Goal: Information Seeking & Learning: Check status

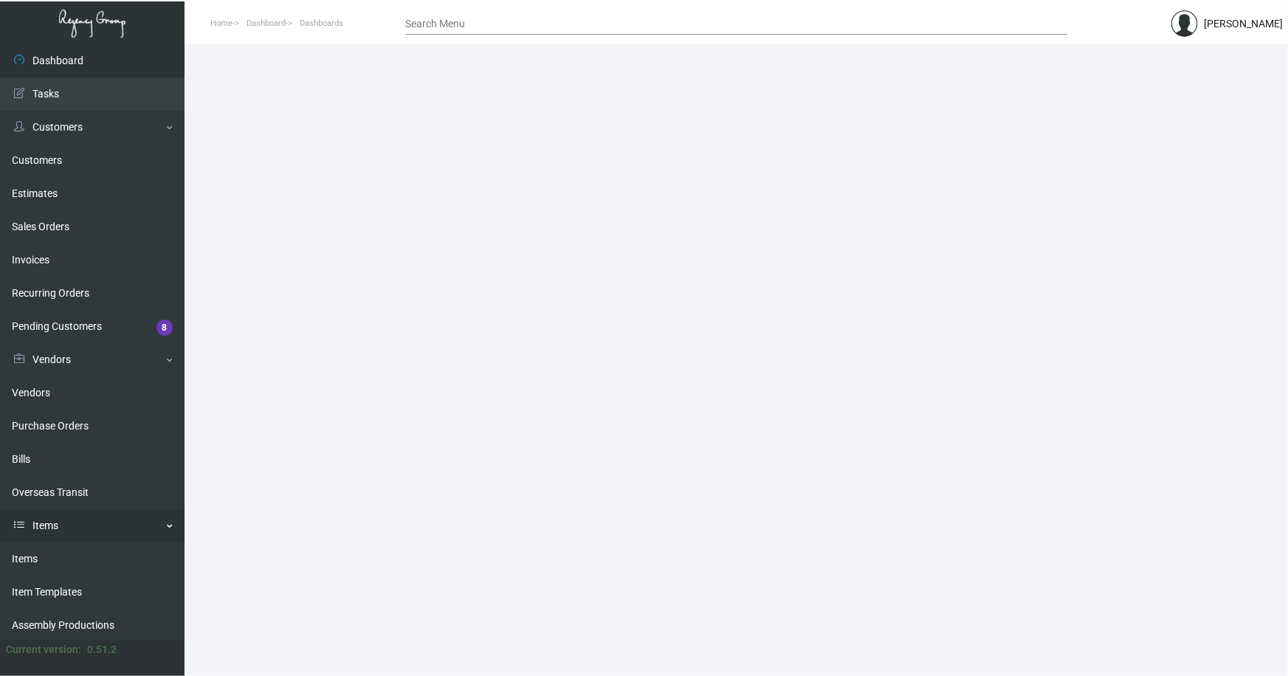
drag, startPoint x: 18, startPoint y: 560, endPoint x: 35, endPoint y: 536, distance: 30.1
click at [17, 559] on link "Items" at bounding box center [92, 558] width 184 height 33
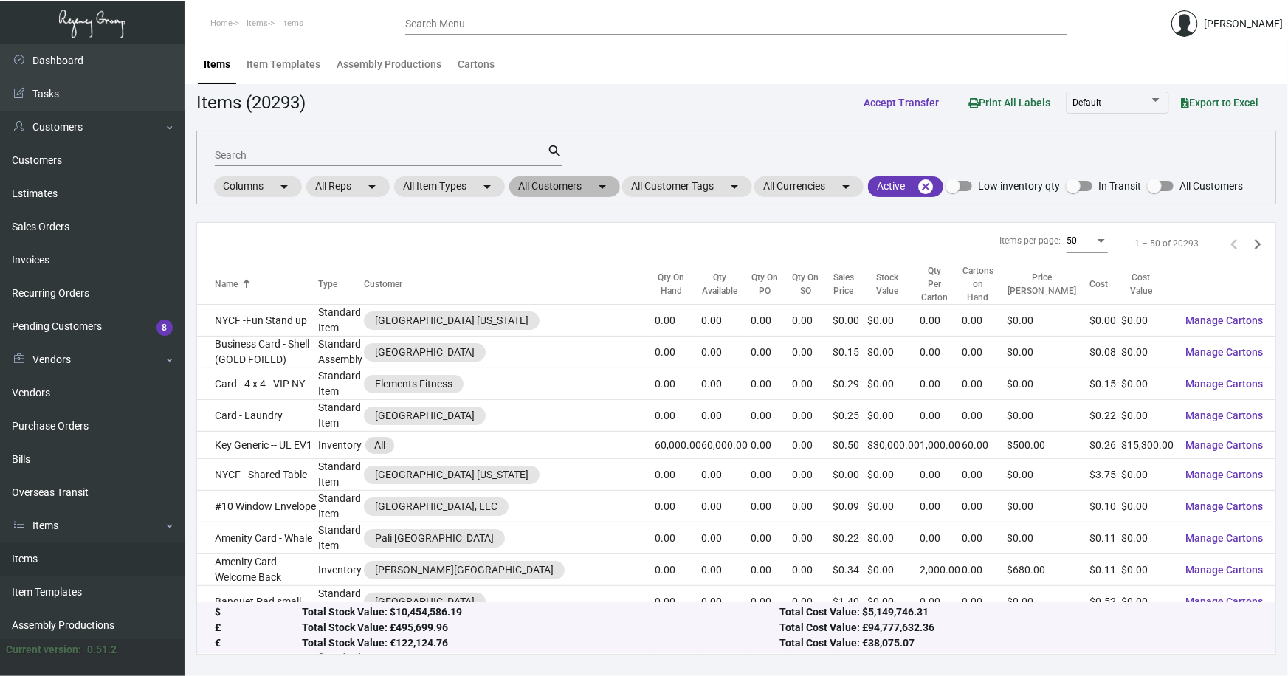
click at [548, 185] on mat-chip "All Customers arrow_drop_down" at bounding box center [564, 186] width 111 height 21
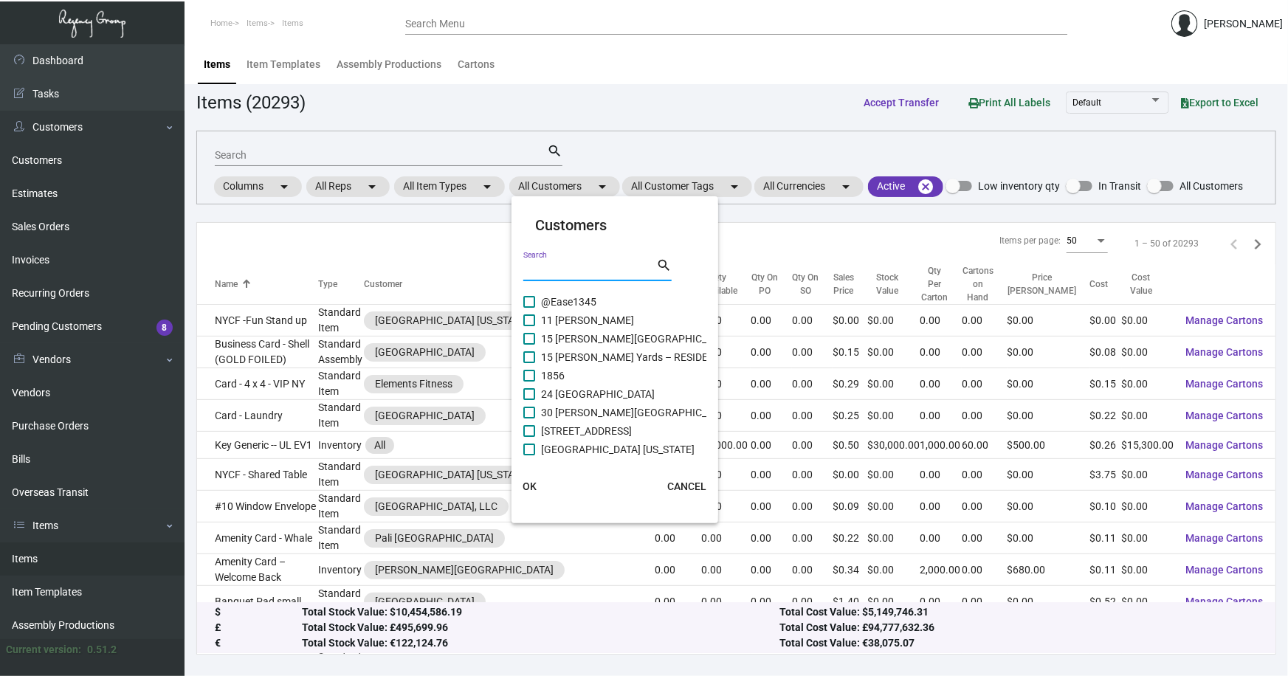
click at [587, 272] on input "Search" at bounding box center [589, 270] width 133 height 12
click at [31, 162] on div at bounding box center [644, 338] width 1288 height 676
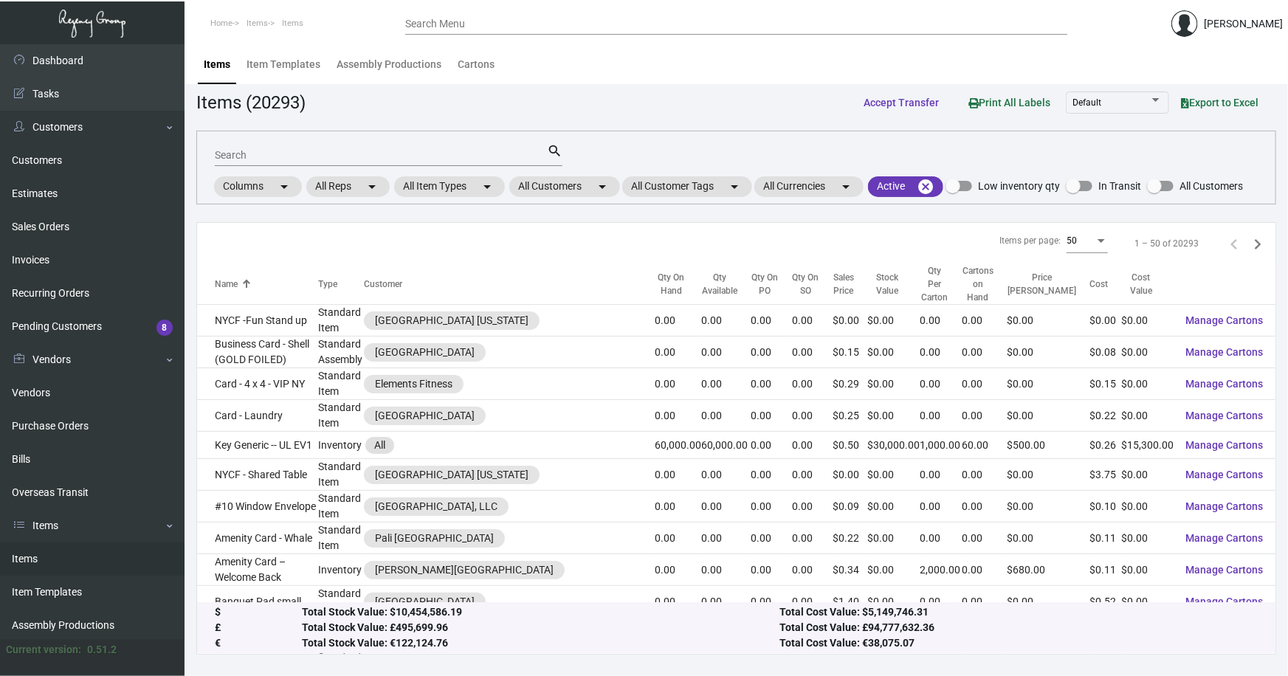
click at [31, 162] on link "Customers" at bounding box center [92, 160] width 184 height 33
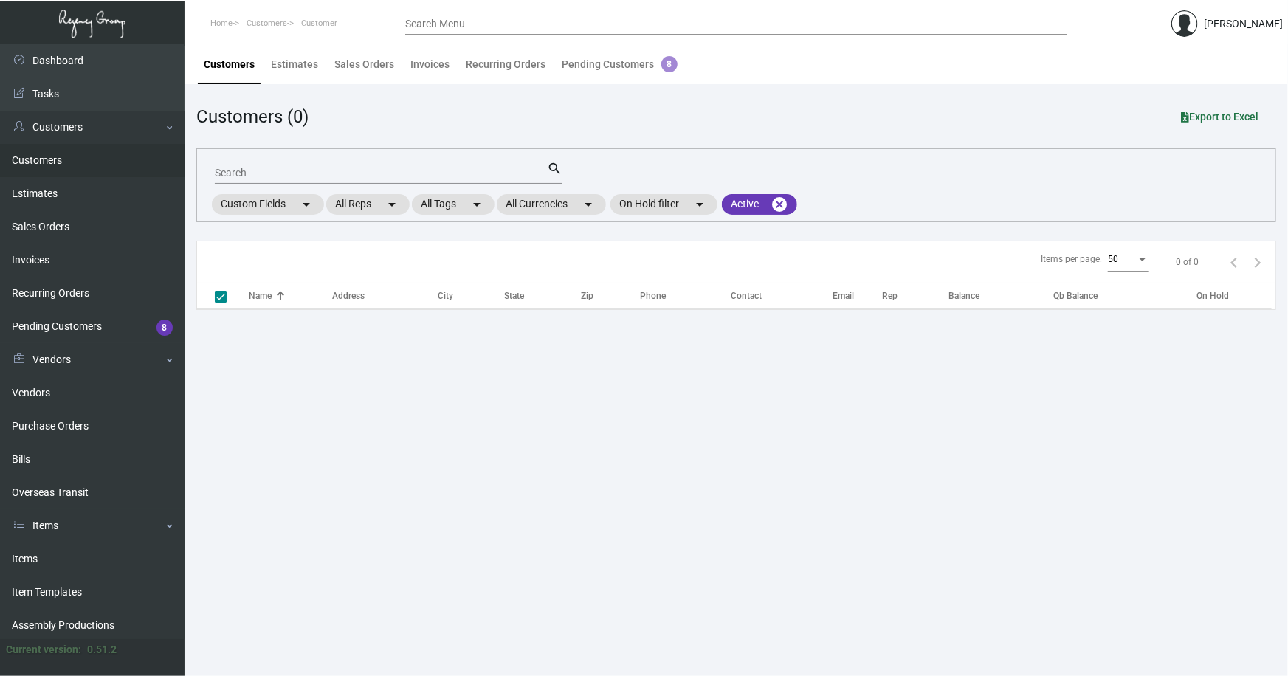
checkbox input "false"
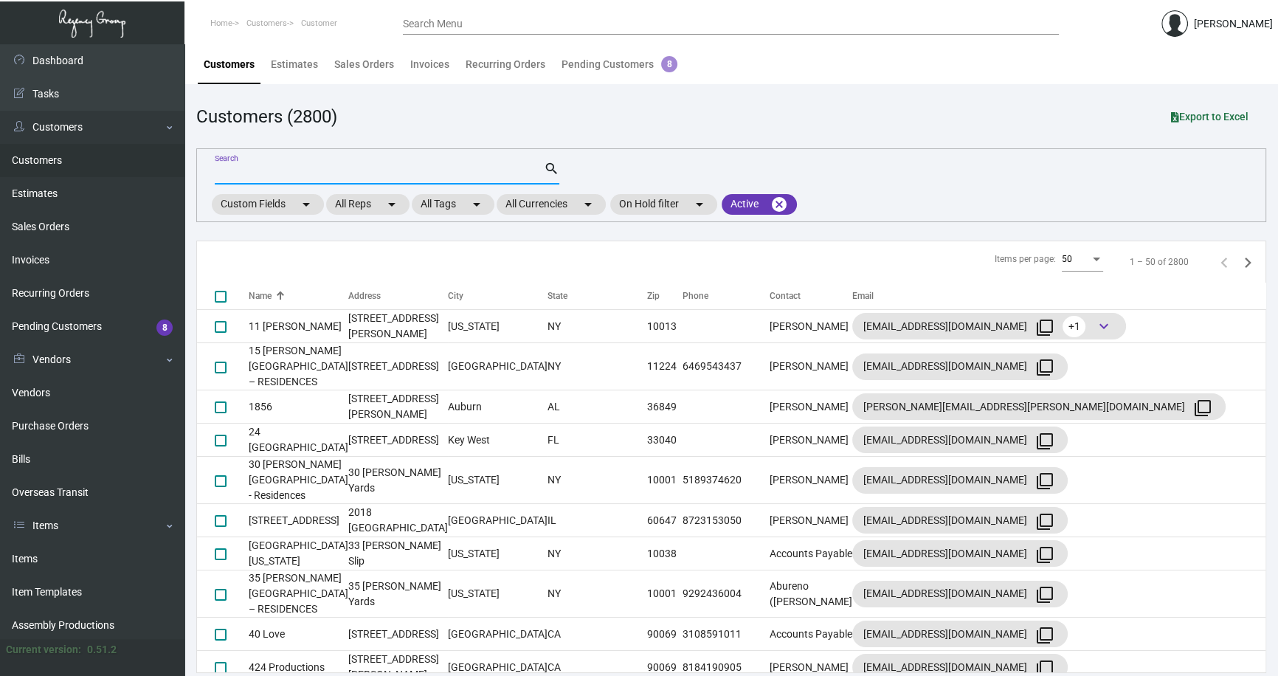
click at [280, 168] on input "Search" at bounding box center [379, 174] width 329 height 12
type input "indigo"
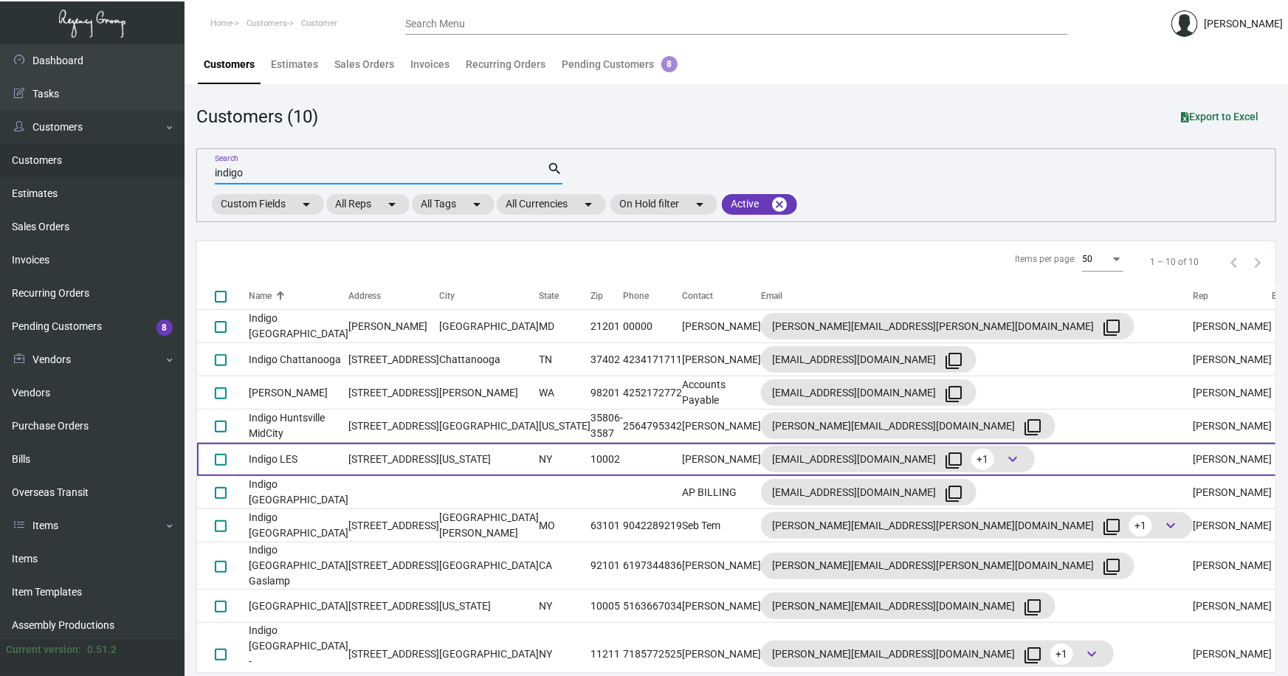
click at [266, 455] on td "Indigo LES" at bounding box center [299, 459] width 100 height 33
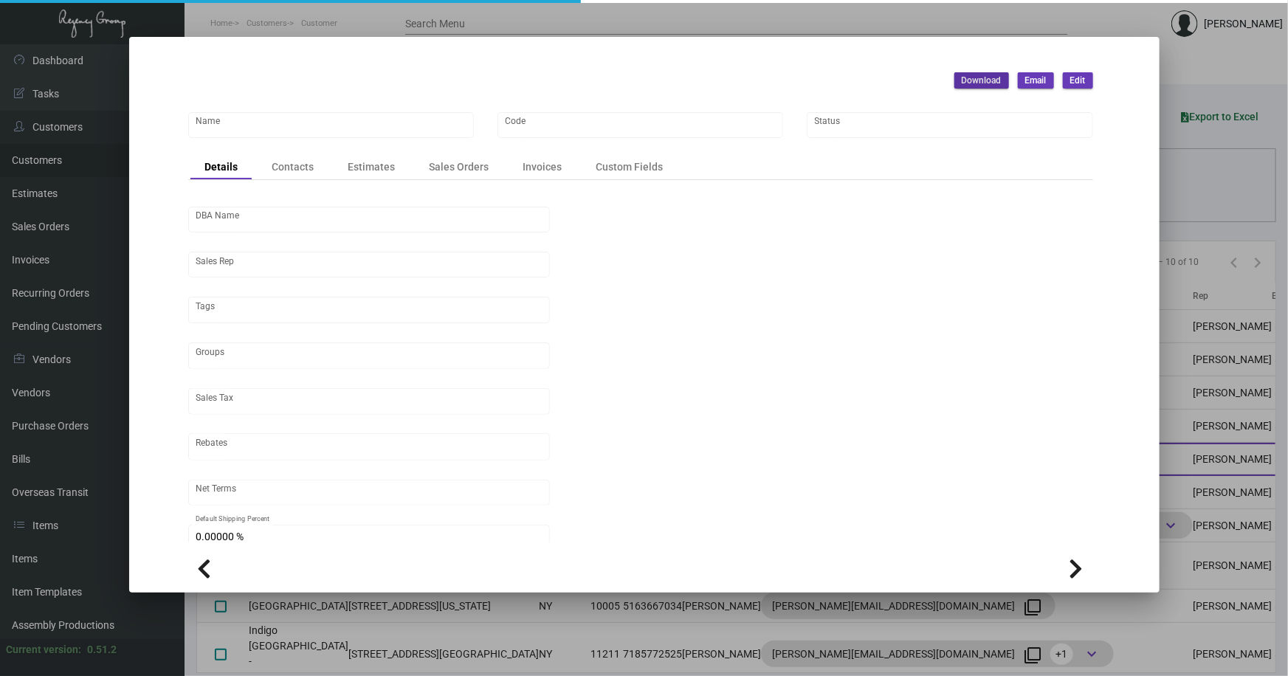
type input "Indigo LES"
type input "764"
type input "[PERSON_NAME]"
type input "[GEOGRAPHIC_DATA]-[GEOGRAPHIC_DATA] ([US_STATE][GEOGRAPHIC_DATA])"
type input "Net 30"
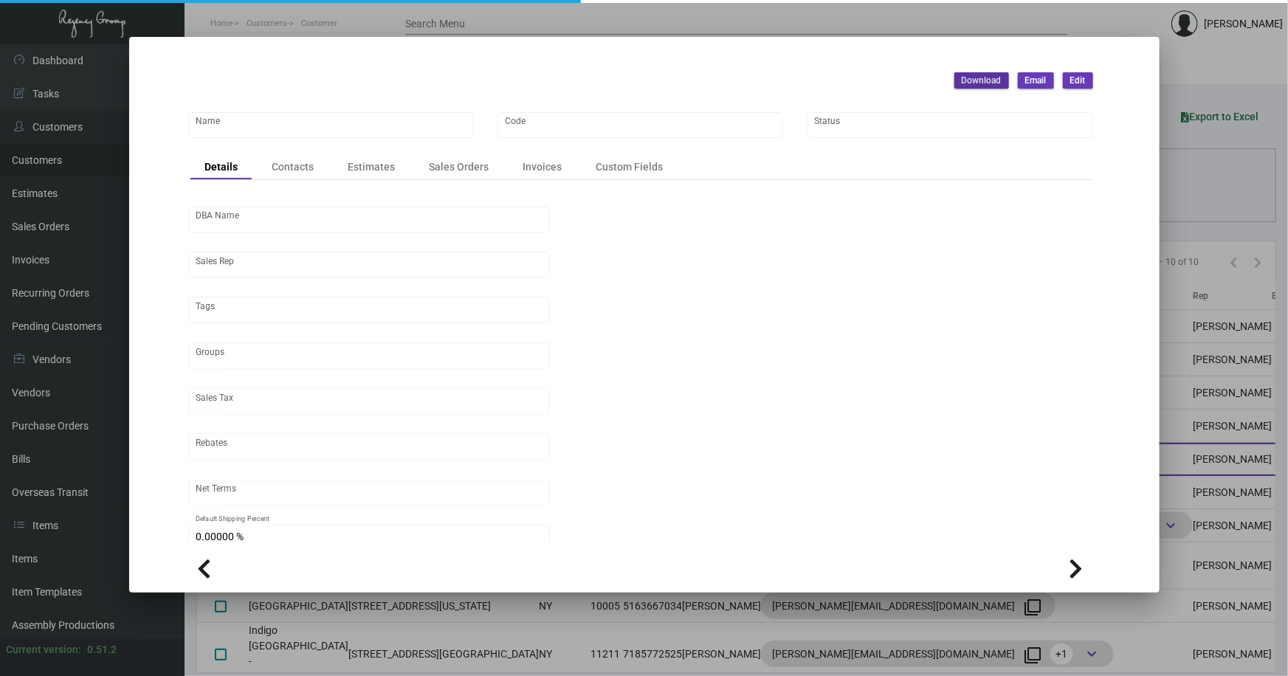
type input "United States Dollar $"
type input "$ 0.00"
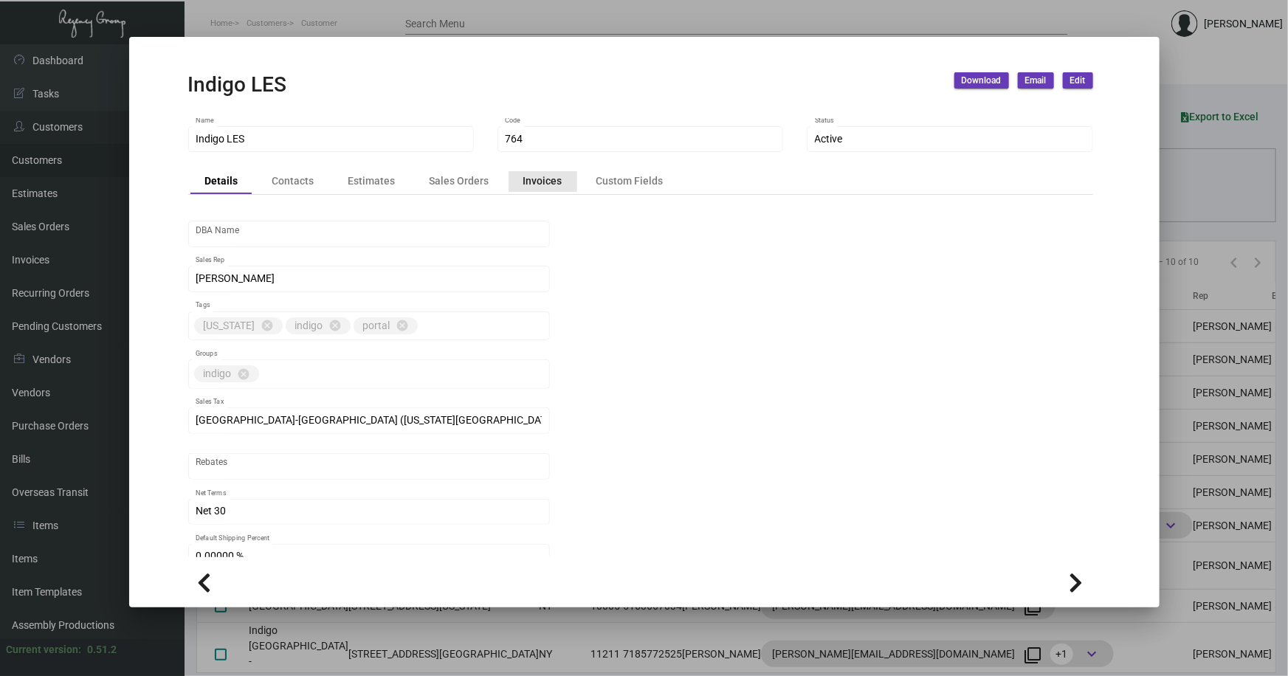
click at [539, 177] on div "Invoices" at bounding box center [542, 180] width 39 height 15
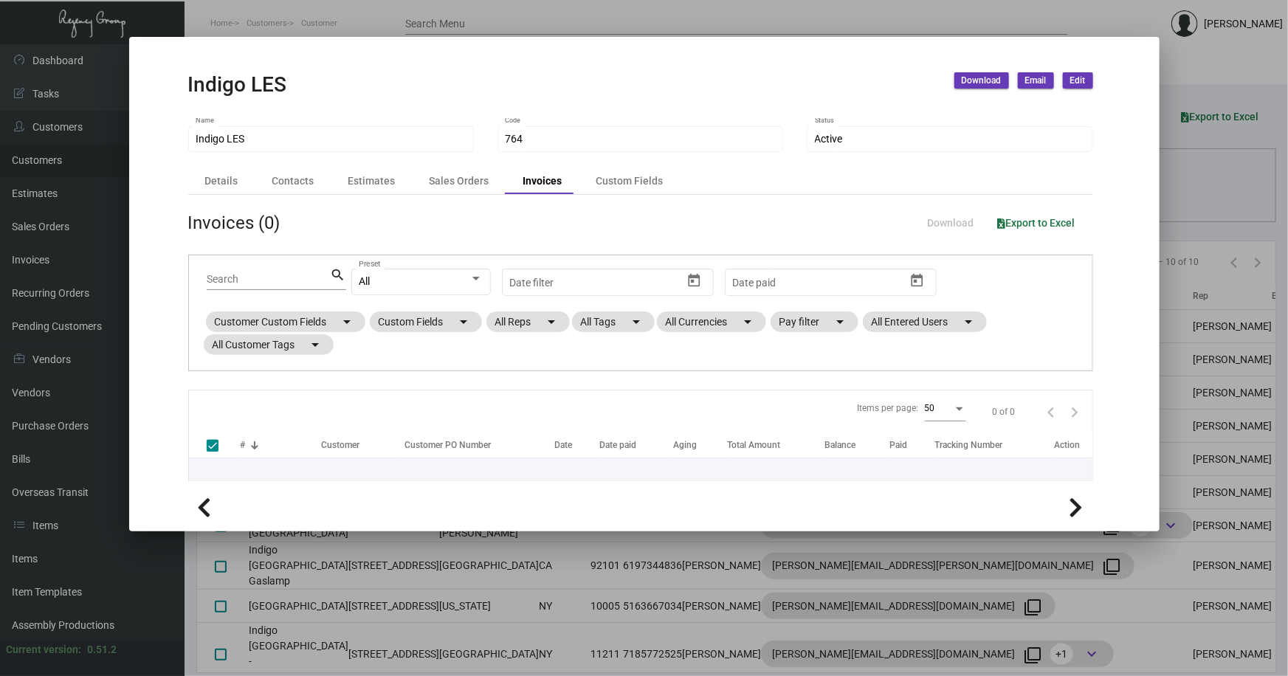
checkbox input "false"
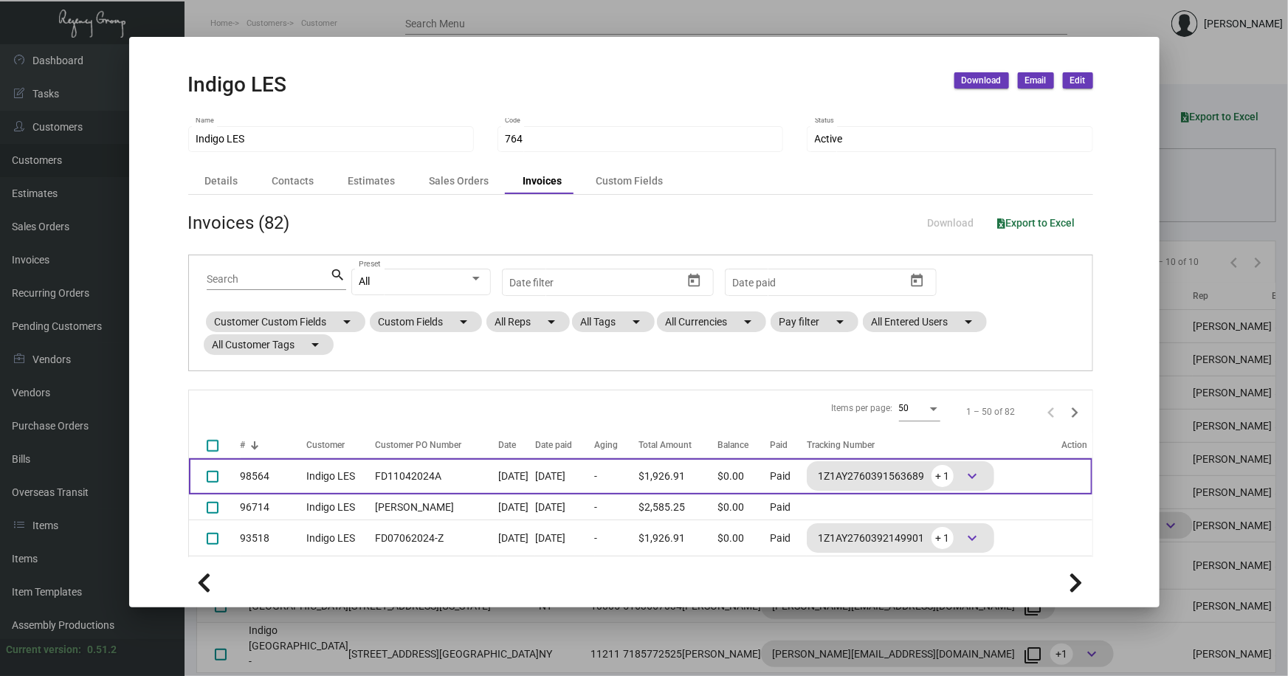
click at [268, 477] on td "98564" at bounding box center [274, 476] width 66 height 36
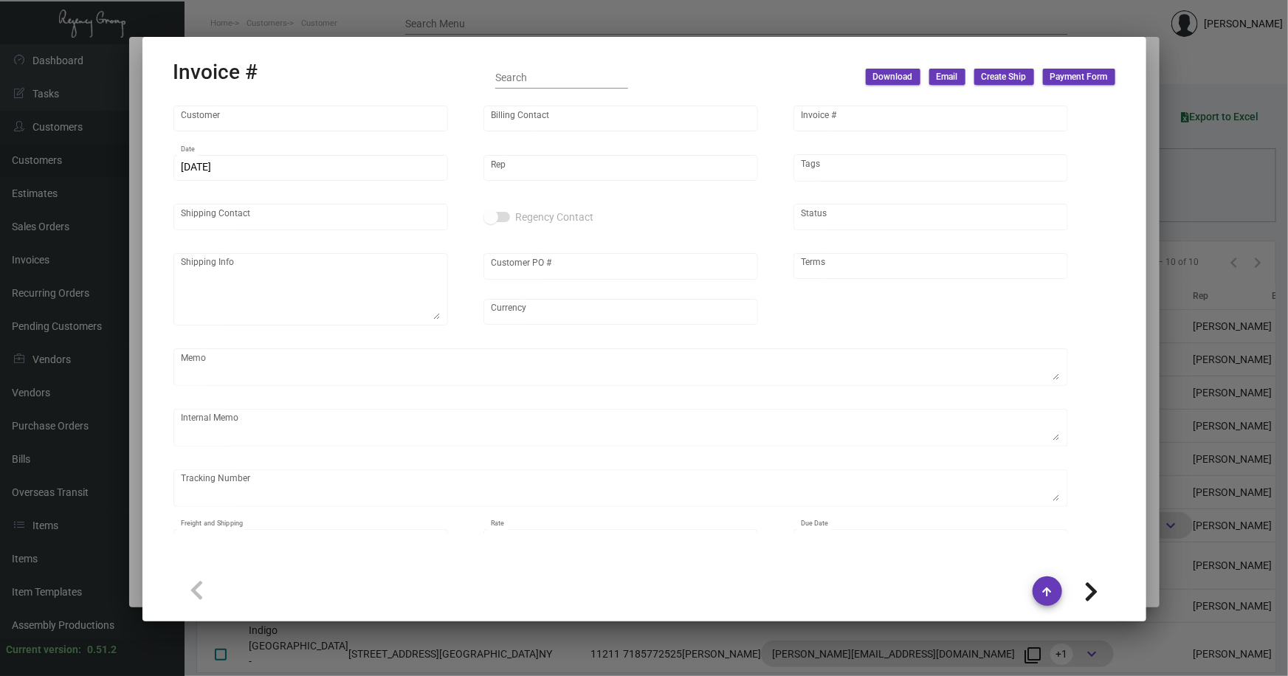
type input "Indigo LES"
type input "[PERSON_NAME]"
type input "98564"
type input "[DATE]"
type input "[PERSON_NAME]"
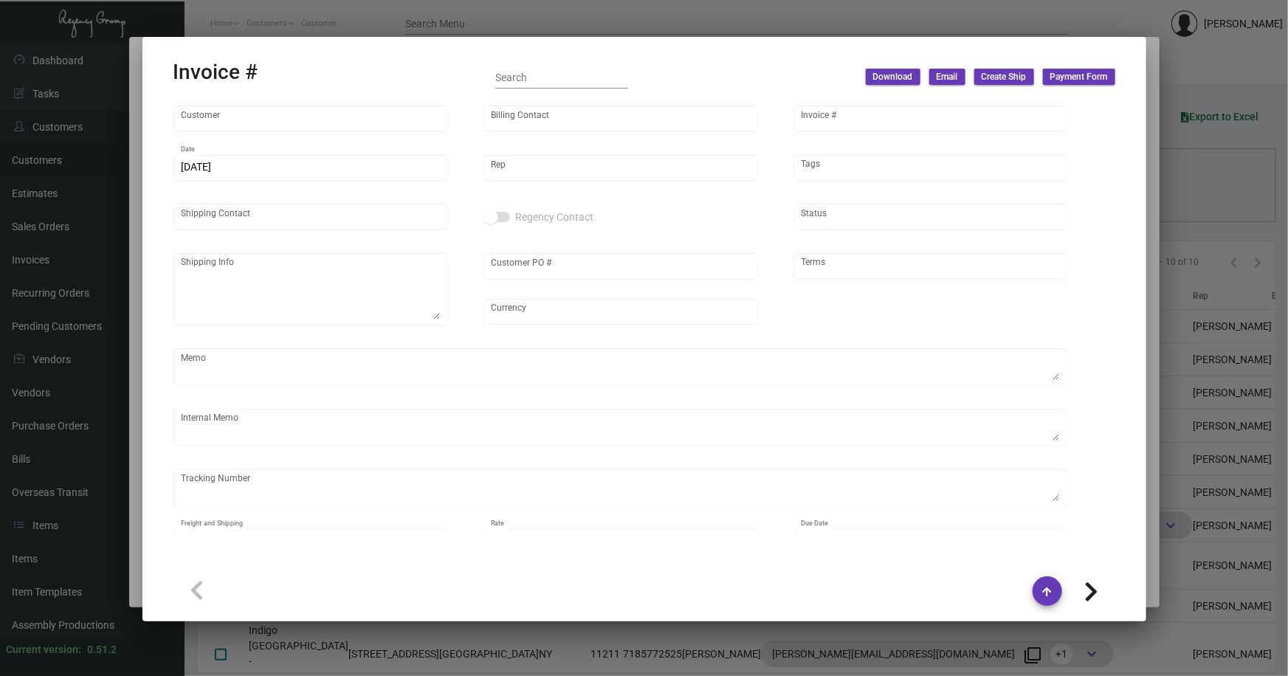
type input "[PERSON_NAME]"
type textarea "Indigo LES - [PERSON_NAME] [STREET_ADDRESS][PERSON_NAME][US_STATE]"
type input "FD11042024A"
type input "United States Dollar $"
type input "Net 30"
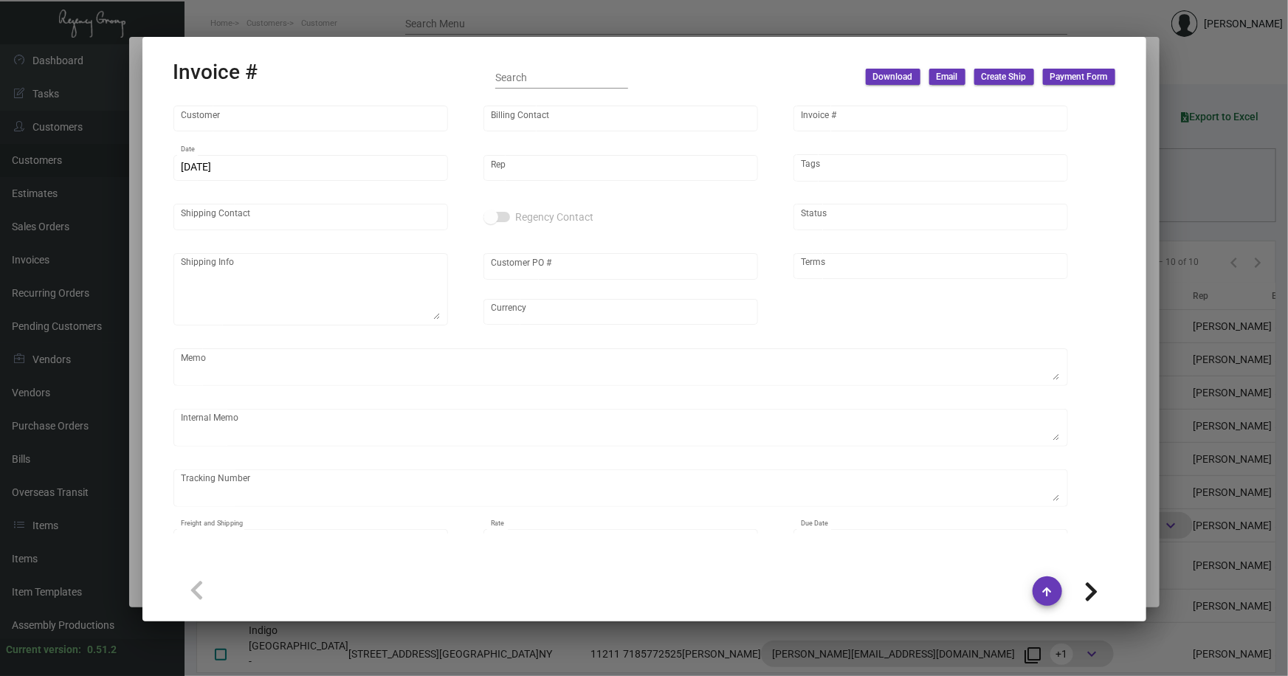
type textarea "18.17"
type input "$ 69.84"
type input "[DATE]"
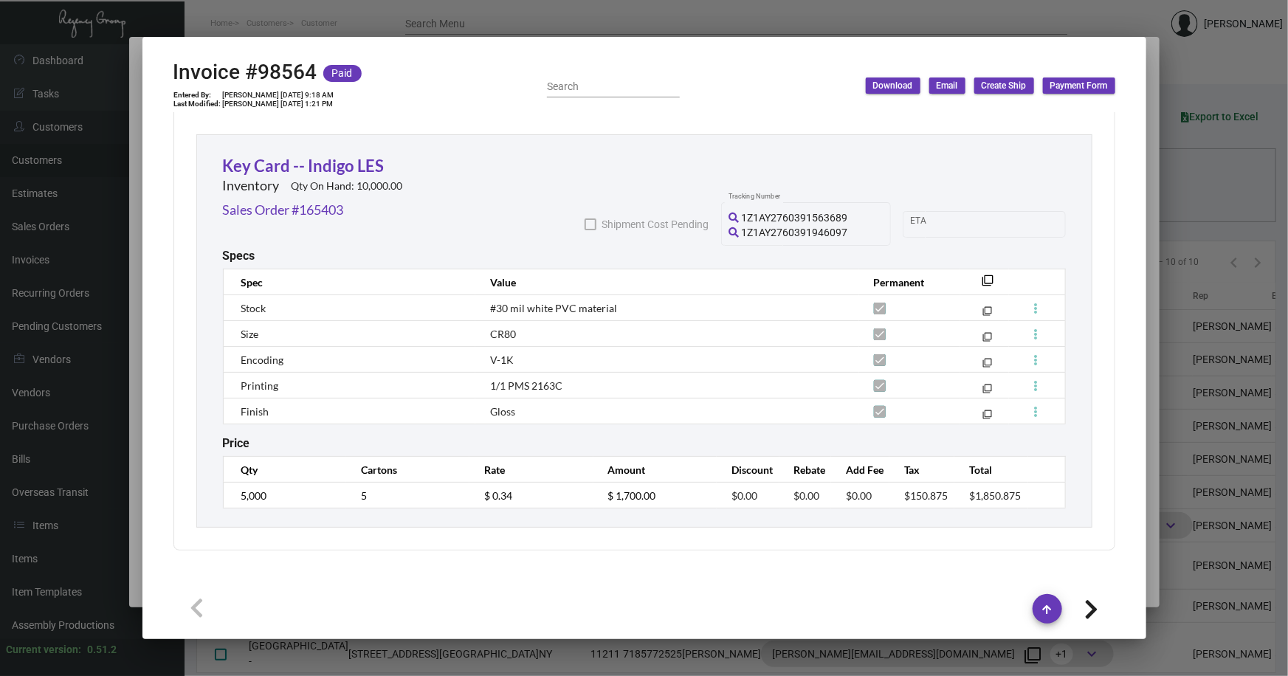
scroll to position [870, 0]
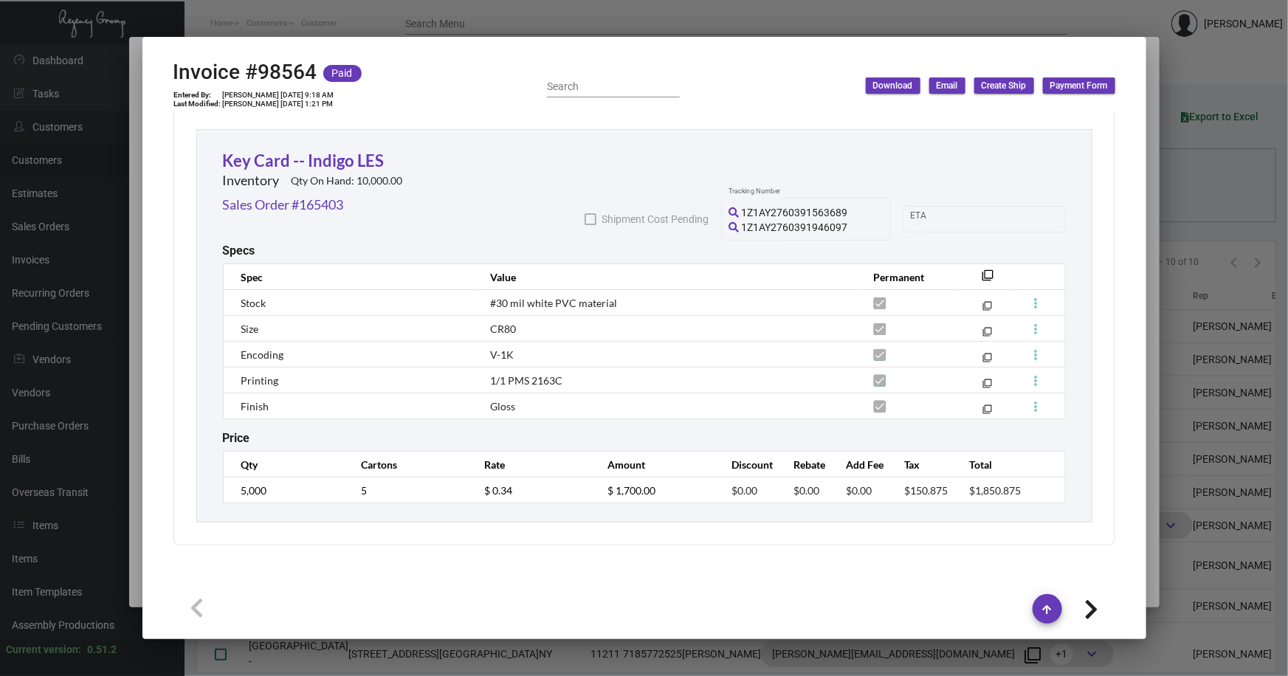
click at [1177, 303] on div at bounding box center [644, 338] width 1288 height 676
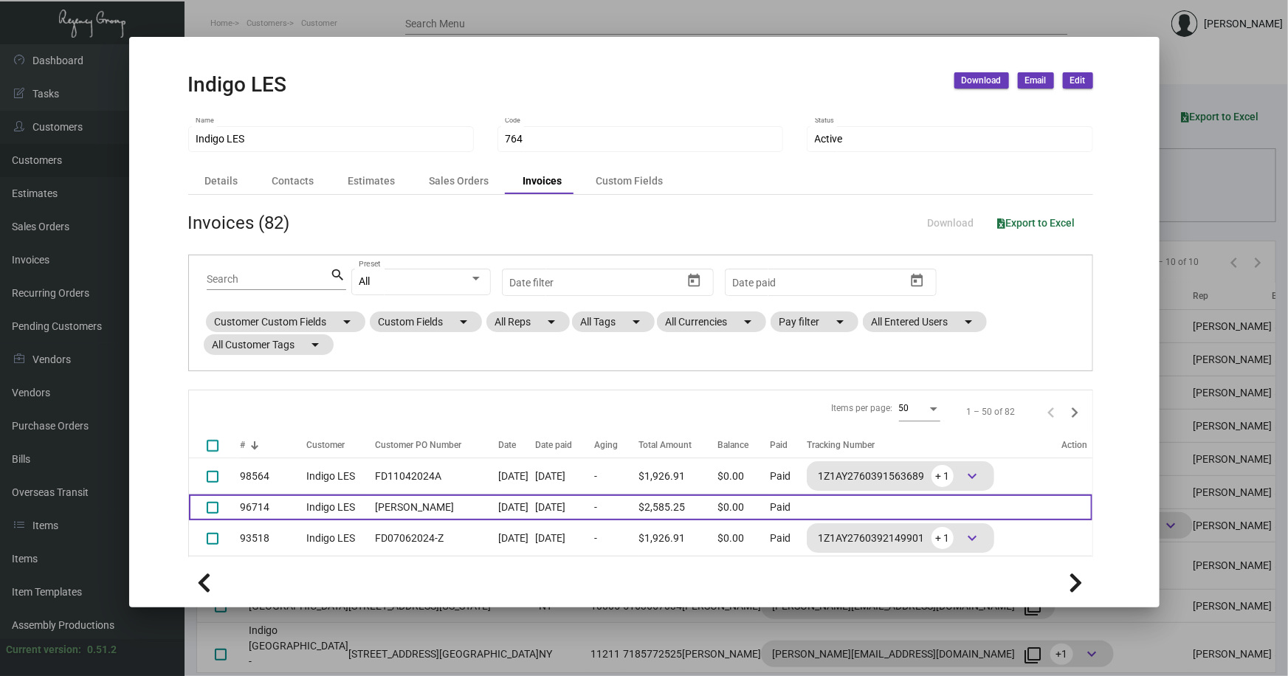
click at [299, 505] on td "96714" at bounding box center [274, 507] width 66 height 26
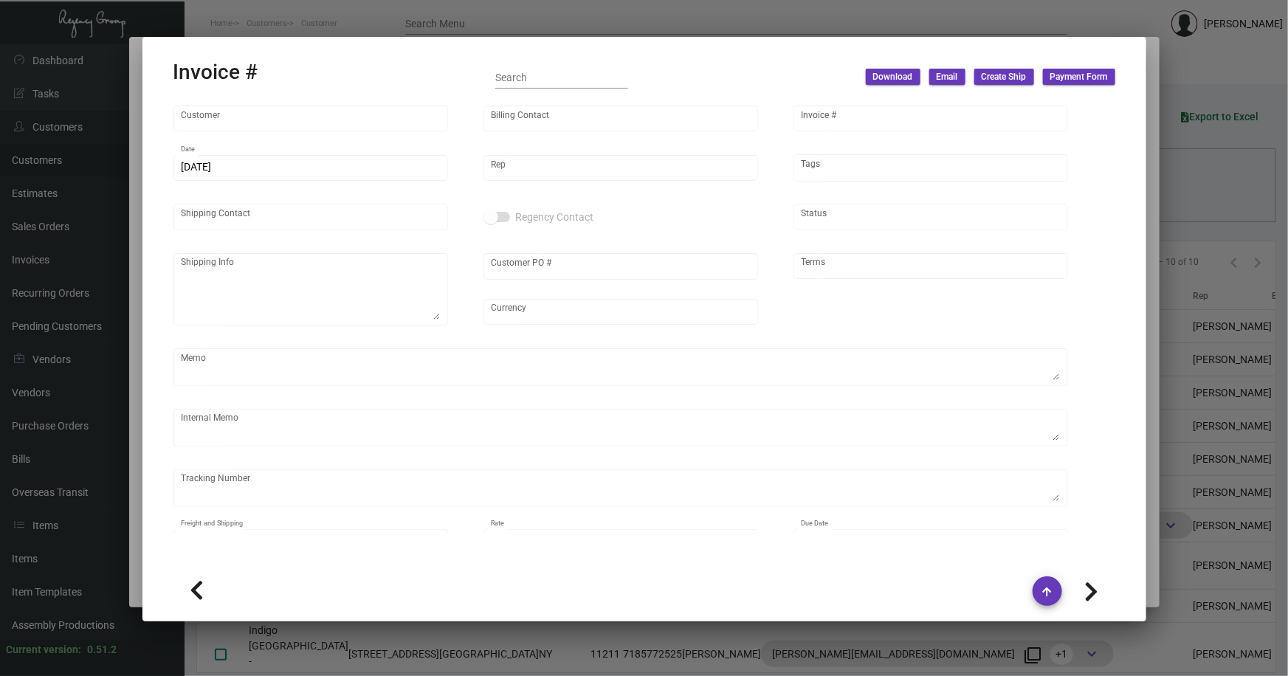
type input "Indigo LES"
type input "[PERSON_NAME]"
type input "96714"
type input "[DATE]"
type input "[PERSON_NAME]"
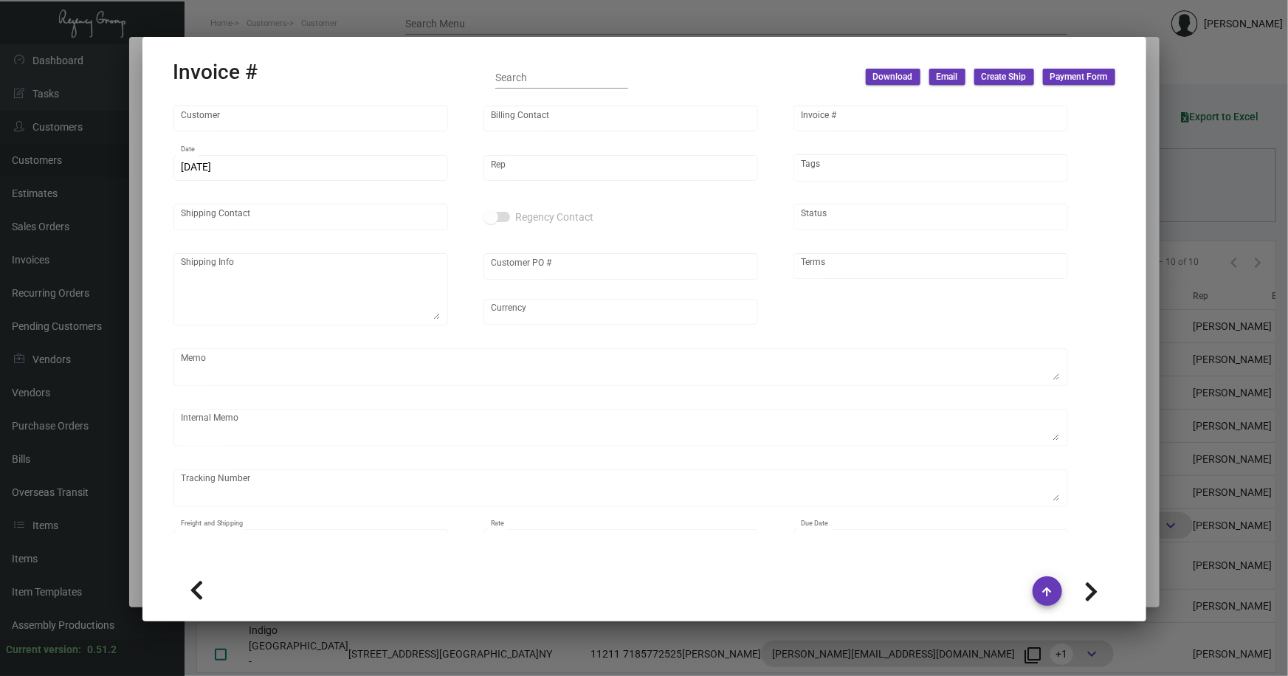
type input "[PERSON_NAME]"
type textarea "Indigo LES - [PERSON_NAME] [STREET_ADDRESS][PERSON_NAME][US_STATE]"
type input "[PERSON_NAME]"
type input "United States Dollar $"
type input "Net 30"
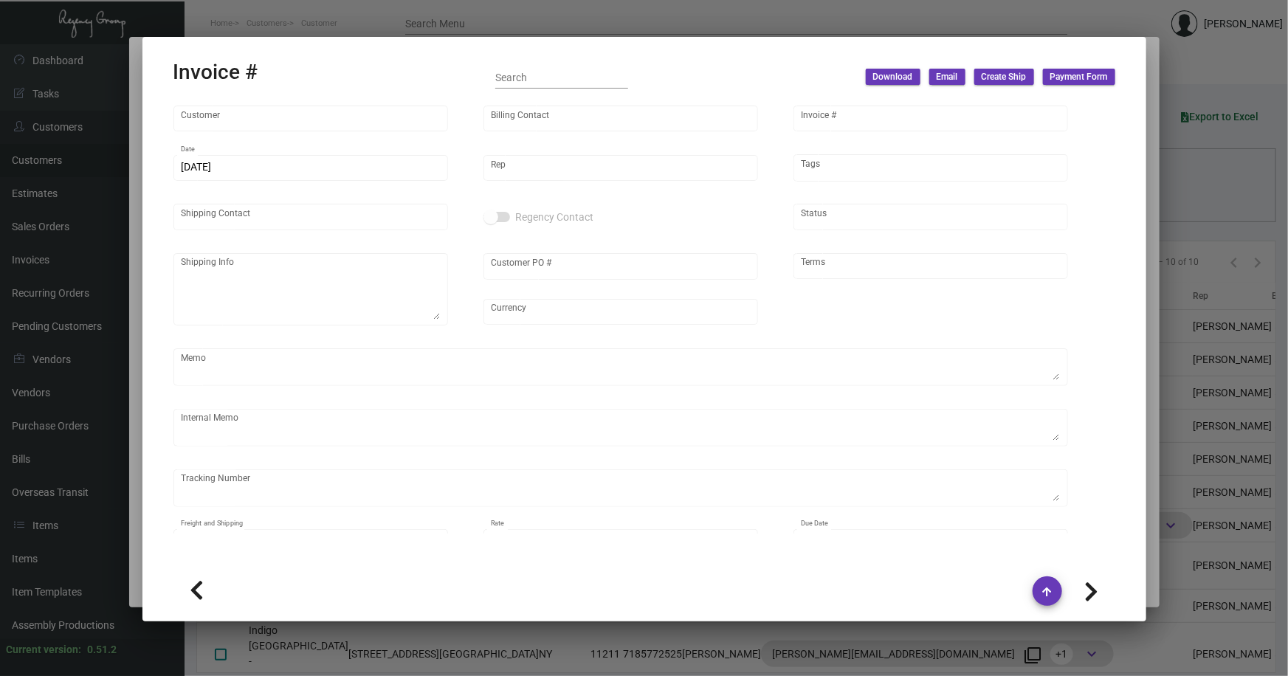
type textarea "NY Delivery [DATE]"
type input "$ 104.51"
type input "[DATE]"
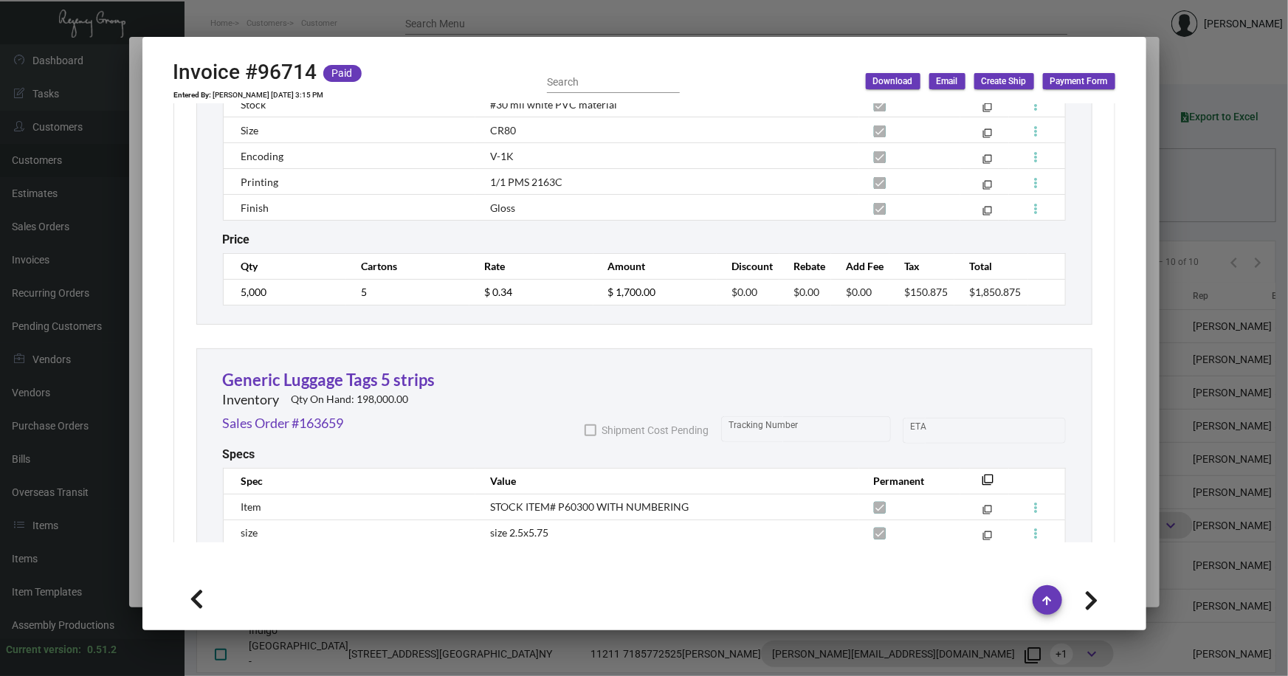
scroll to position [1140, 0]
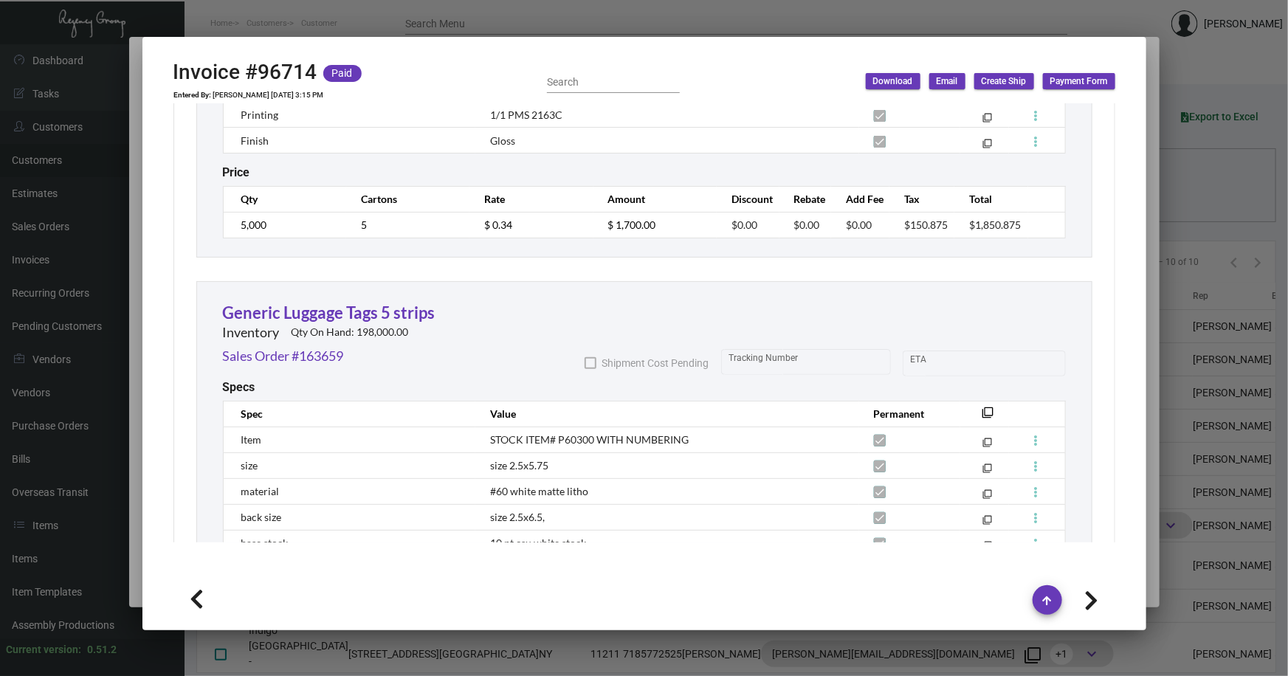
click at [1201, 59] on div at bounding box center [644, 338] width 1288 height 676
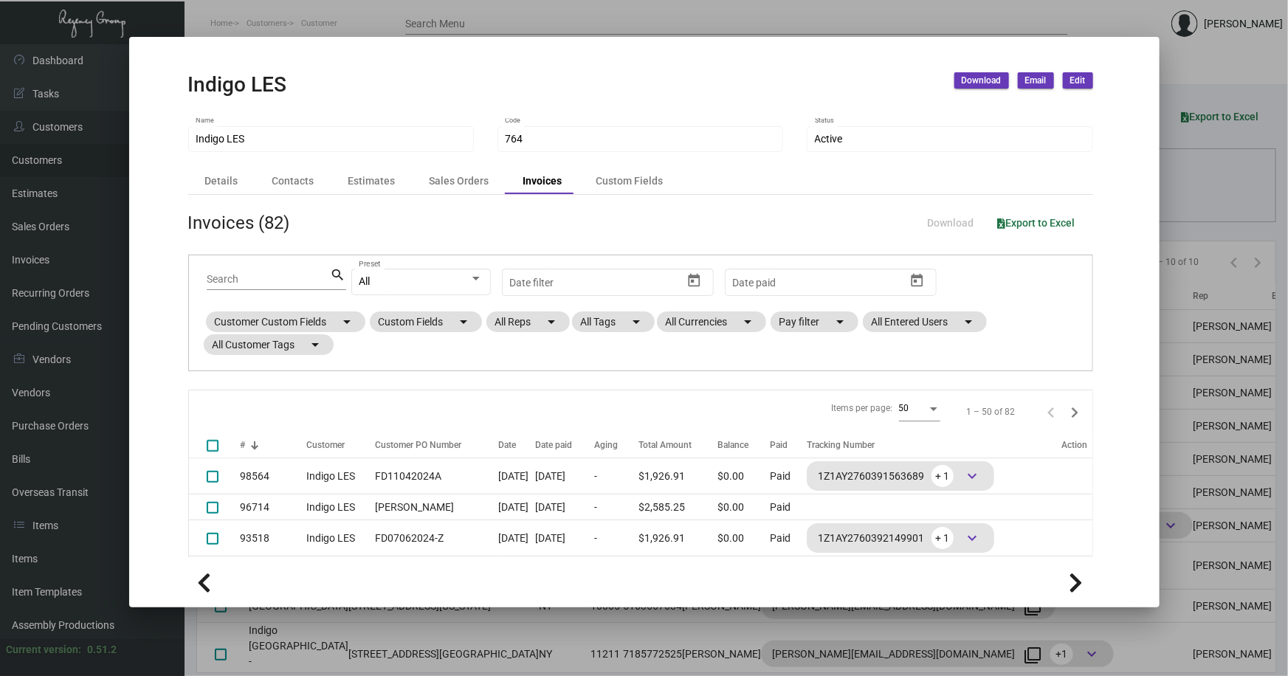
drag, startPoint x: 1199, startPoint y: 73, endPoint x: 1225, endPoint y: 21, distance: 57.7
click at [1199, 72] on div at bounding box center [644, 338] width 1288 height 676
